Goal: Transaction & Acquisition: Purchase product/service

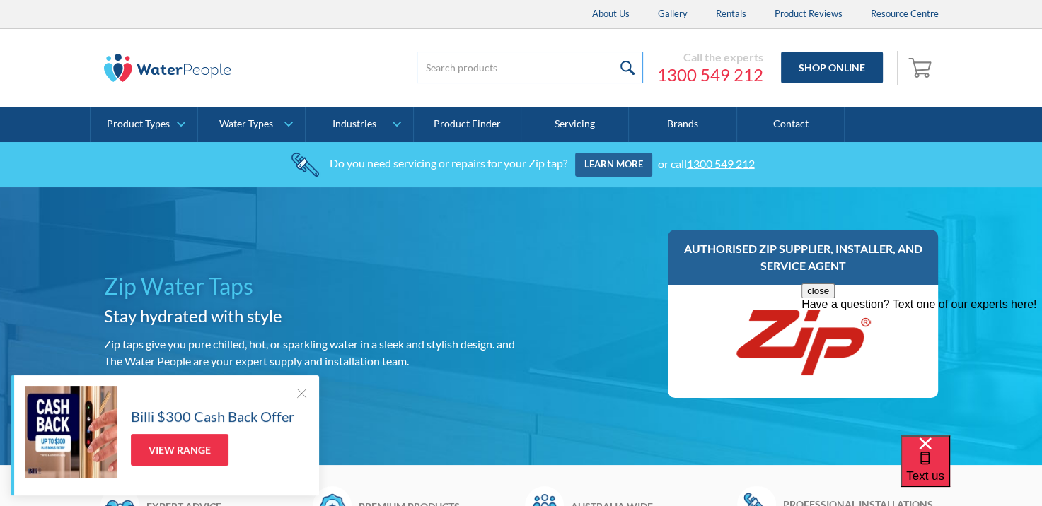
click at [453, 70] on input "search" at bounding box center [530, 68] width 226 height 32
type input "93702 filter"
click at [613, 52] on input "submit" at bounding box center [628, 68] width 30 height 32
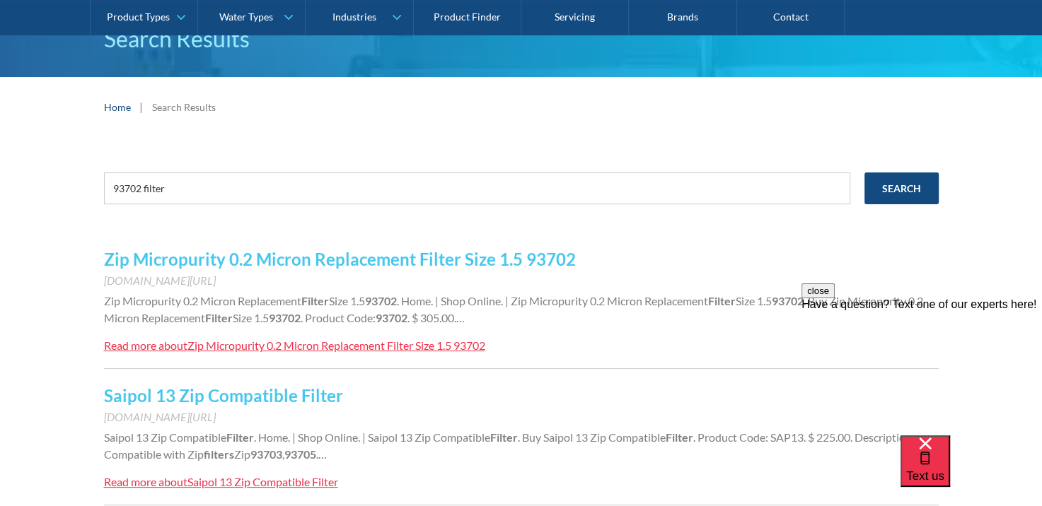
click at [435, 260] on link "Zip Micropurity 0.2 Micron Replacement Filter Size 1.5 93702" at bounding box center [340, 259] width 472 height 21
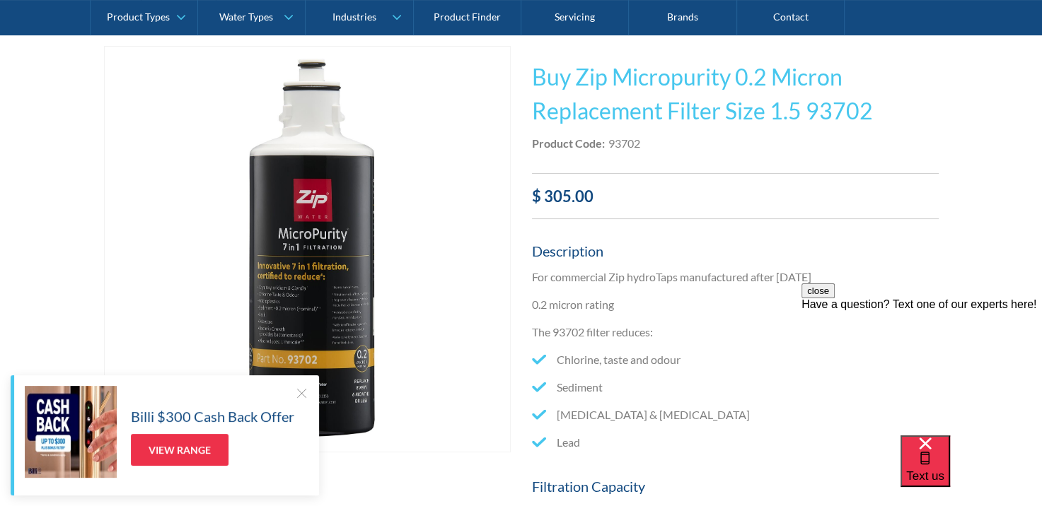
scroll to position [283, 0]
